Goal: Transaction & Acquisition: Purchase product/service

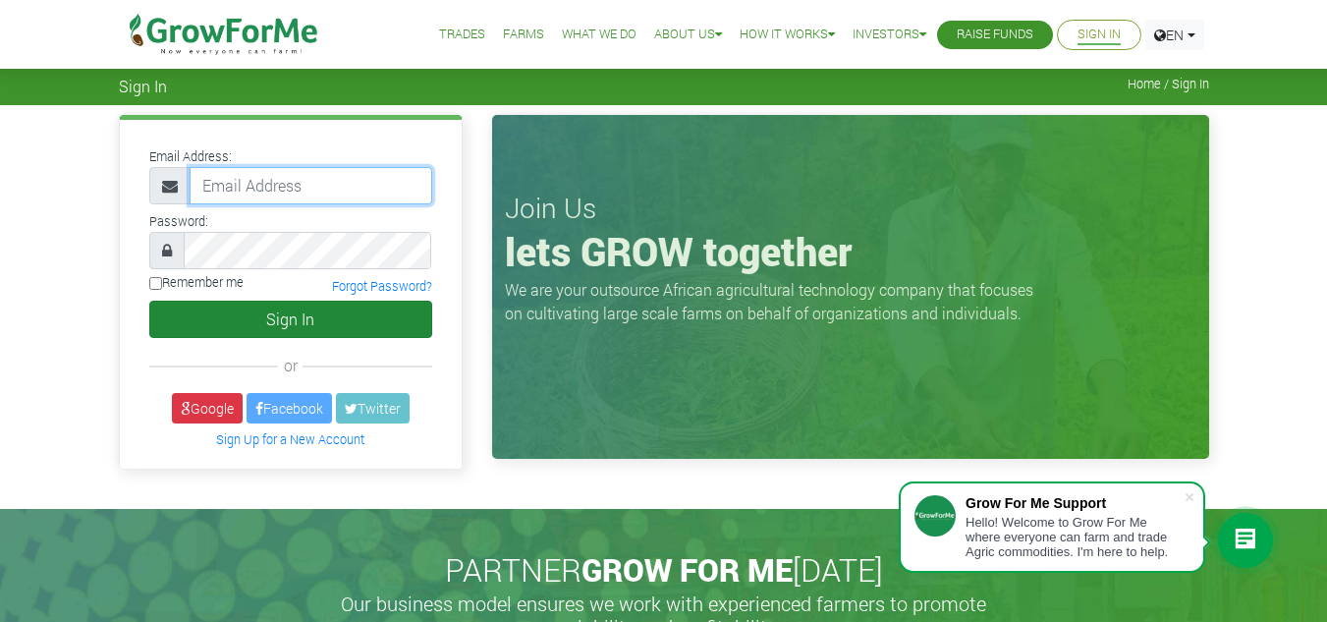
type input "frimpongwendy4@gmail.com"
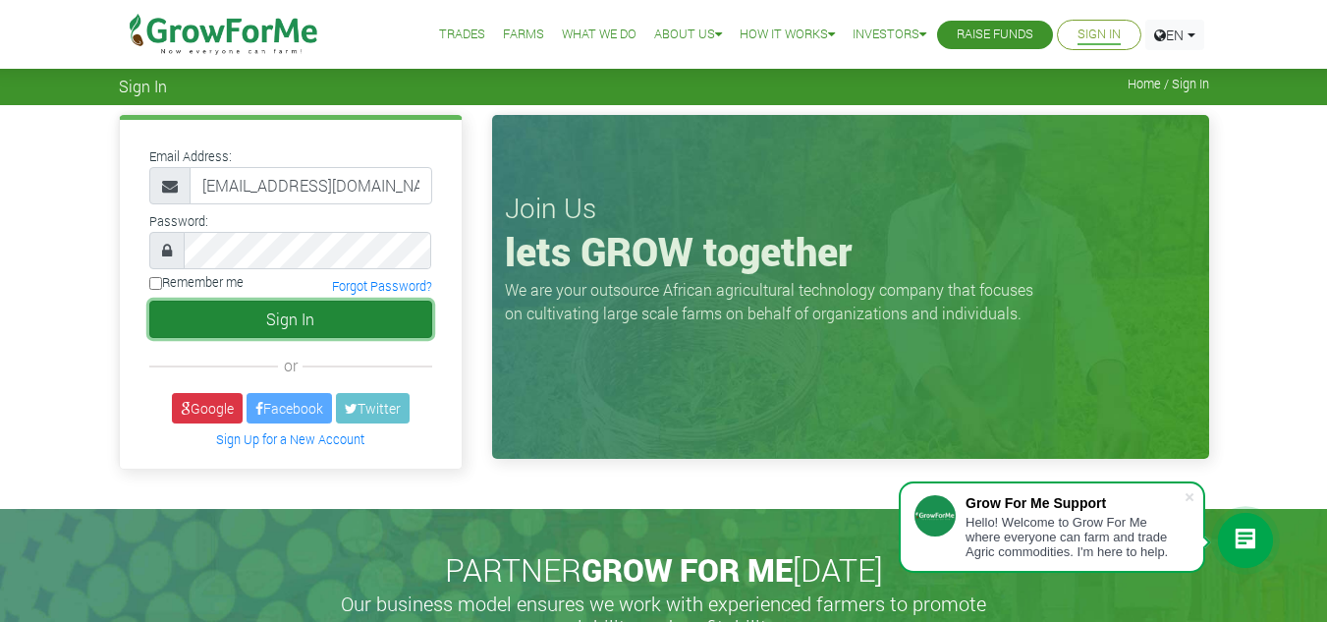
click at [294, 322] on button "Sign In" at bounding box center [290, 318] width 283 height 37
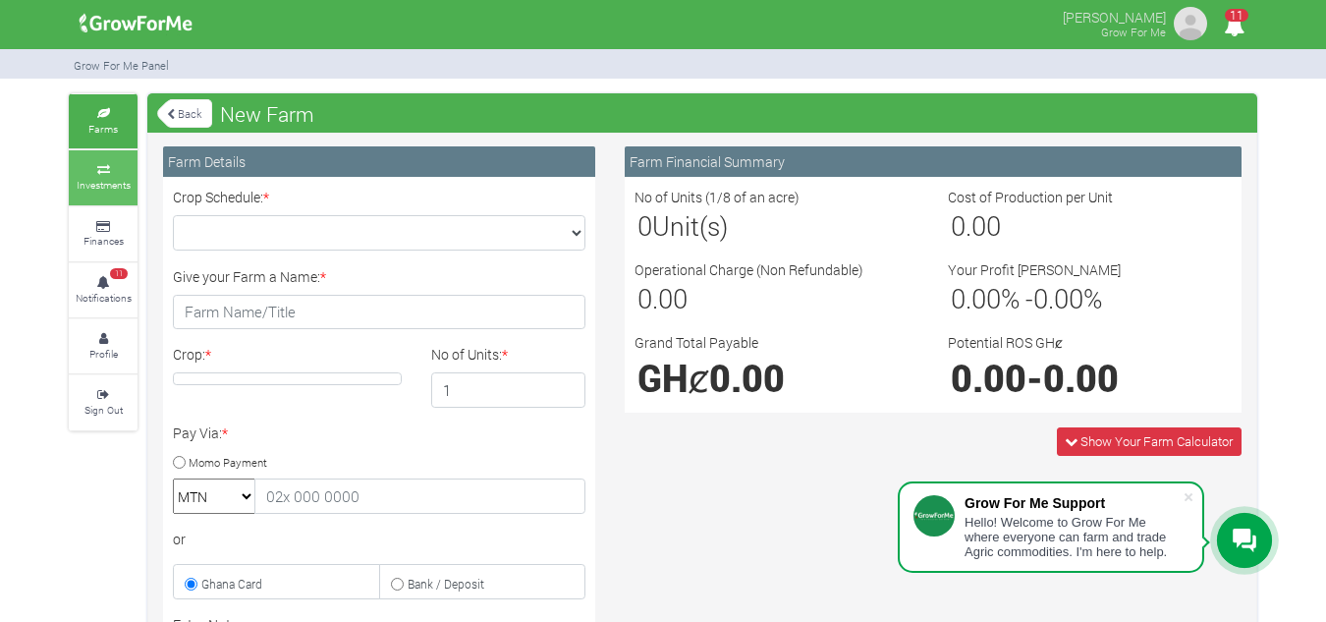
click at [100, 183] on small "Investments" at bounding box center [104, 185] width 54 height 14
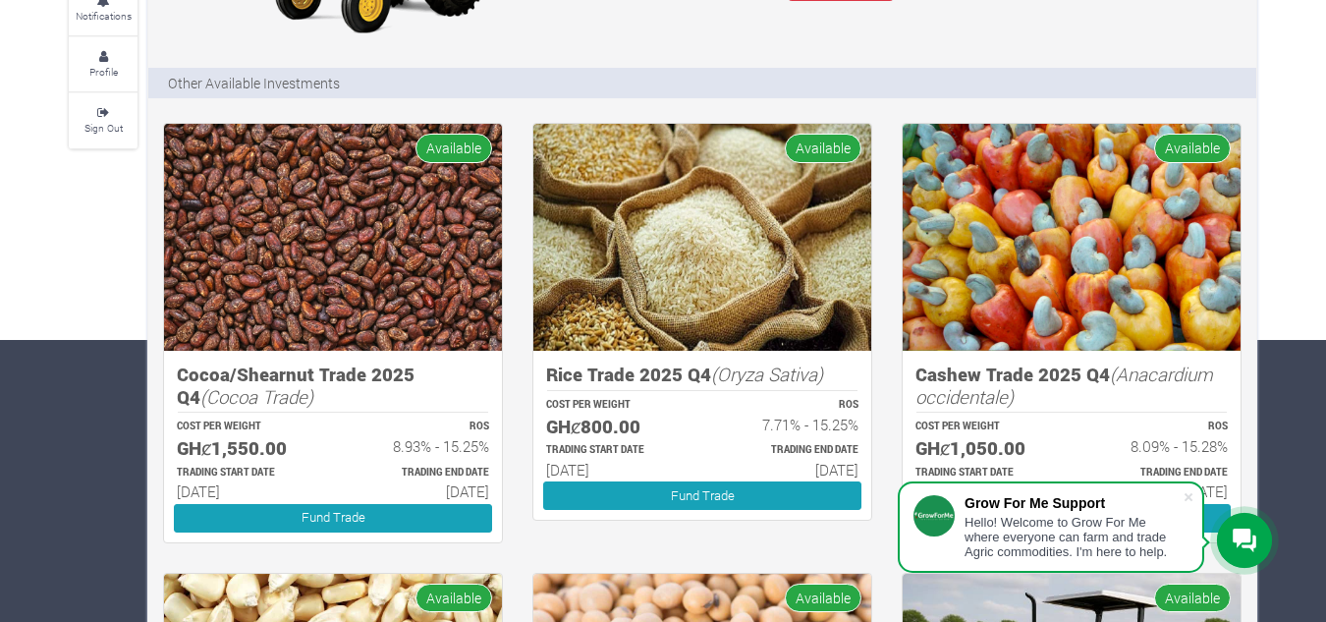
scroll to position [277, 0]
